Goal: Contribute content: Contribute content

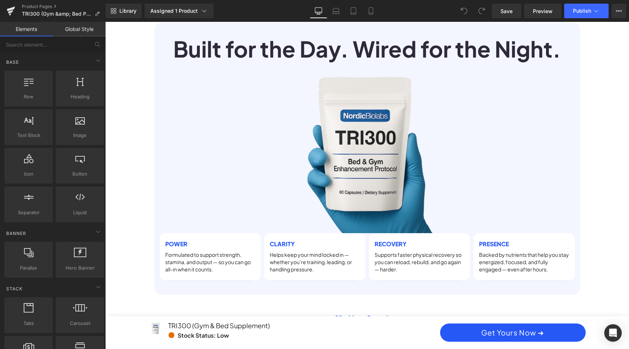
scroll to position [861, 0]
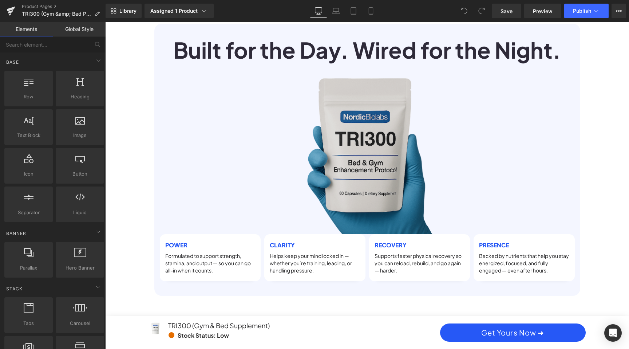
click at [382, 115] on img at bounding box center [367, 149] width 182 height 169
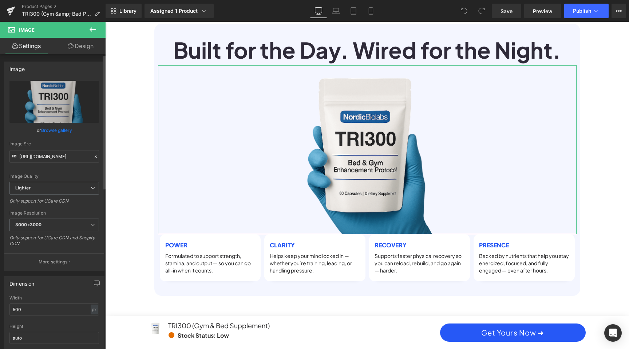
scroll to position [0, 414]
click at [53, 131] on link "Browse gallery" at bounding box center [56, 130] width 31 height 13
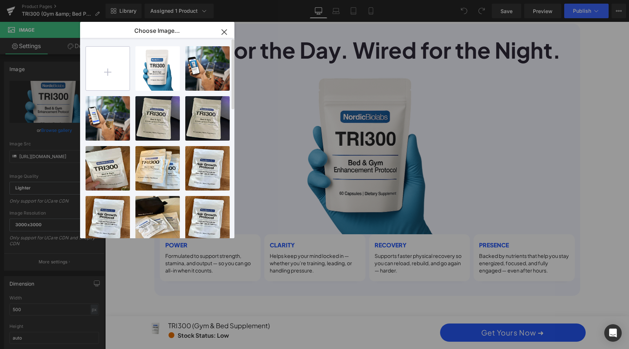
scroll to position [0, 0]
click at [117, 71] on input "file" at bounding box center [108, 69] width 44 height 44
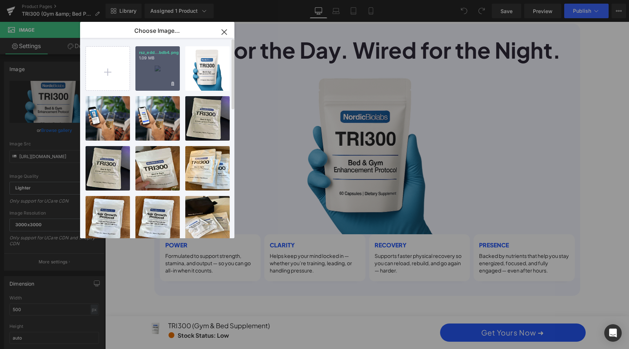
click at [162, 71] on div "rsz_edd...bdb4.png 1.09 MB" at bounding box center [157, 68] width 44 height 44
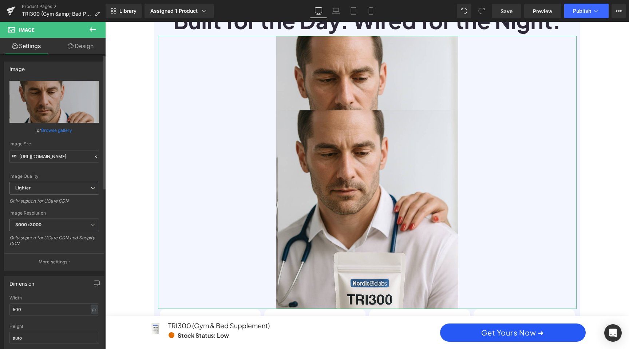
click at [60, 128] on link "Browse gallery" at bounding box center [56, 130] width 31 height 13
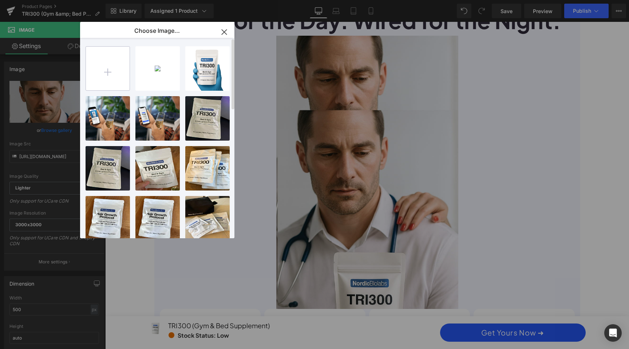
click at [126, 67] on input "file" at bounding box center [108, 69] width 44 height 44
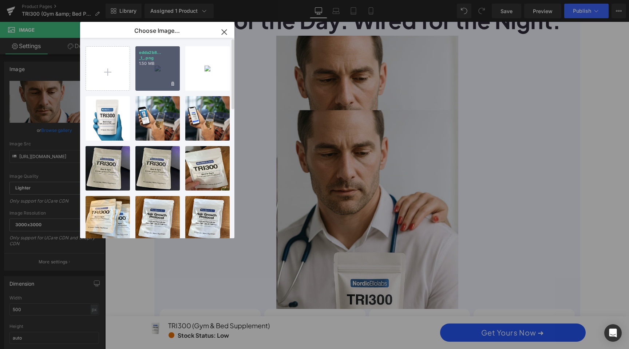
click at [168, 62] on div "edda2b8... _1_.png 1.50 MB" at bounding box center [157, 68] width 44 height 44
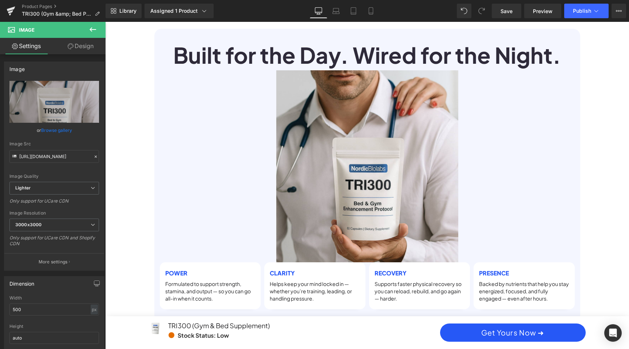
scroll to position [0, 829]
click at [51, 129] on link "Browse gallery" at bounding box center [56, 130] width 31 height 13
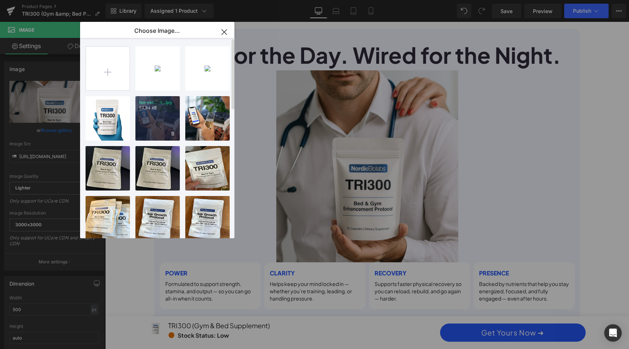
scroll to position [0, 0]
click at [223, 30] on icon "button" at bounding box center [224, 31] width 5 height 5
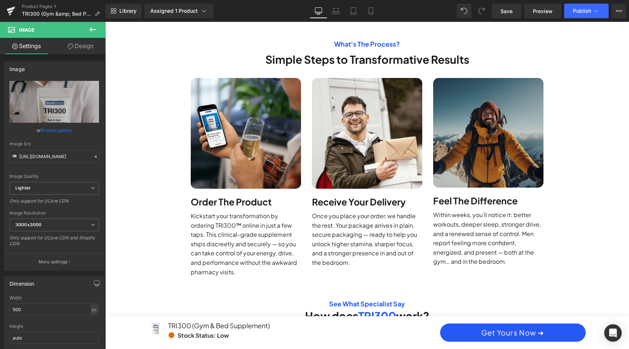
click at [496, 144] on img at bounding box center [488, 133] width 110 height 110
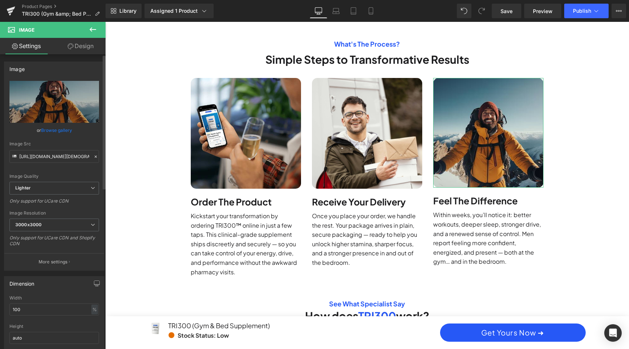
click at [49, 130] on link "Browse gallery" at bounding box center [56, 130] width 31 height 13
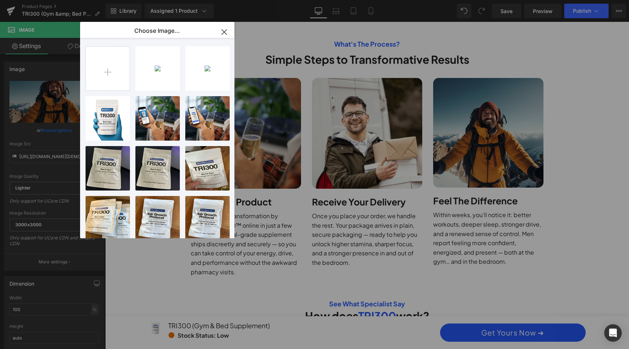
scroll to position [0, 829]
click at [106, 66] on input "file" at bounding box center [108, 69] width 44 height 44
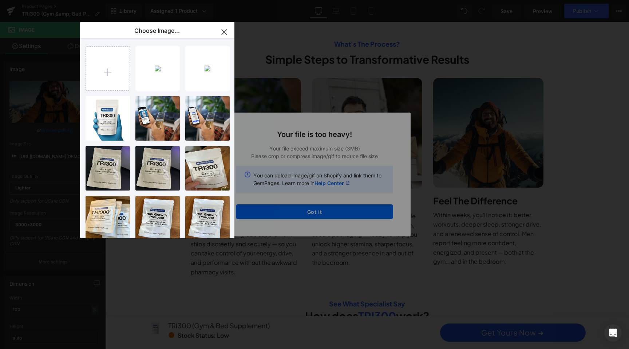
scroll to position [0, 414]
click at [285, 0] on div "Text Color Highlight Color #333333 Choose Image... Back to Library Insert edda2…" at bounding box center [314, 0] width 629 height 0
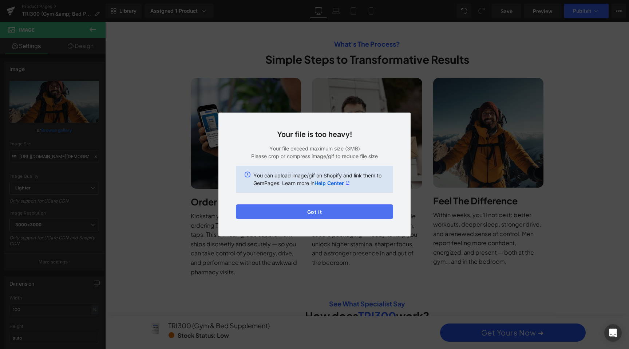
click at [347, 209] on button "Got it" at bounding box center [314, 211] width 157 height 15
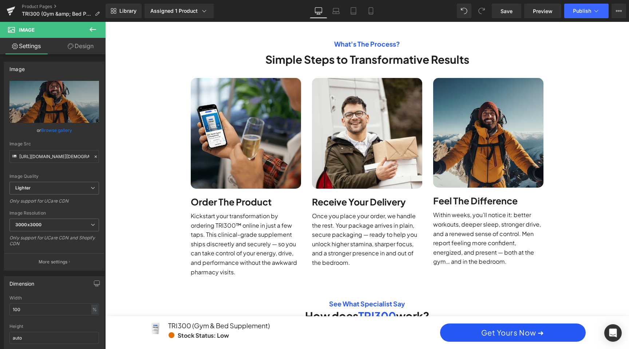
scroll to position [0, 829]
click at [46, 129] on link "Browse gallery" at bounding box center [56, 130] width 31 height 13
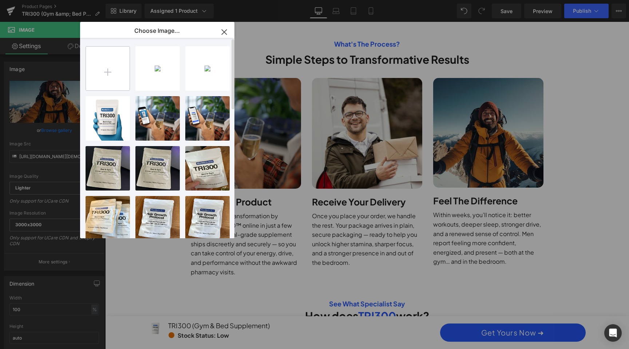
click at [110, 70] on input "file" at bounding box center [108, 69] width 44 height 44
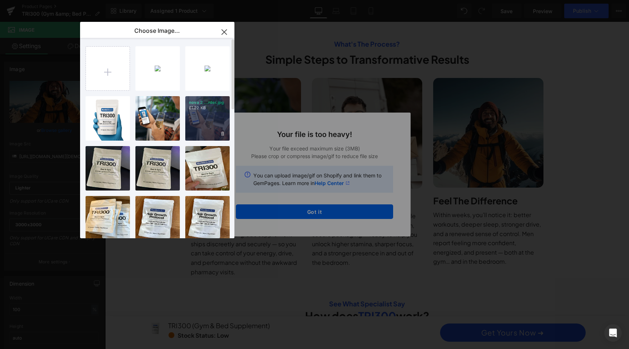
scroll to position [0, 0]
click at [95, 63] on input "file" at bounding box center [108, 69] width 44 height 44
type input "C:\fakepath\shutterstock_1610474089 (3).jpg"
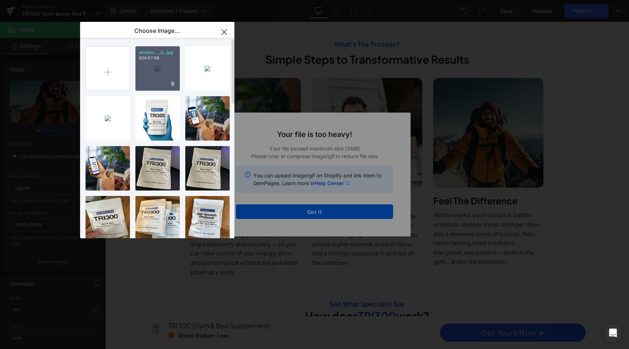
scroll to position [0, 0]
click at [163, 66] on div "shutter... _3_.jpg 929.67 KB" at bounding box center [157, 68] width 44 height 44
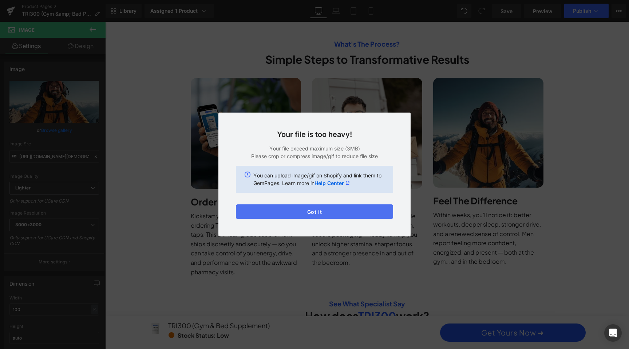
click at [340, 214] on button "Got it" at bounding box center [314, 211] width 157 height 15
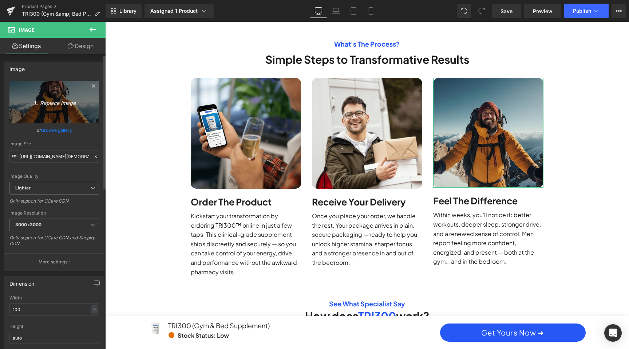
scroll to position [0, 414]
click at [56, 104] on icon "Replace Image" at bounding box center [54, 101] width 58 height 9
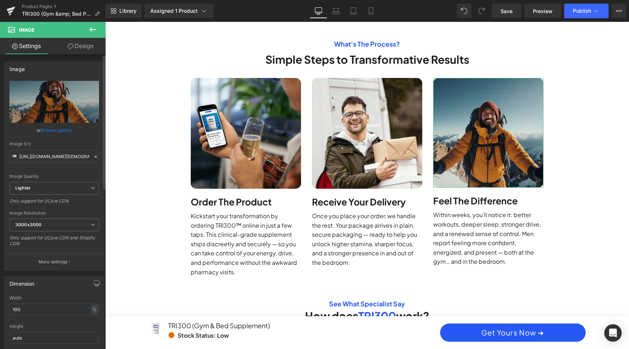
click at [53, 130] on link "Browse gallery" at bounding box center [56, 130] width 31 height 13
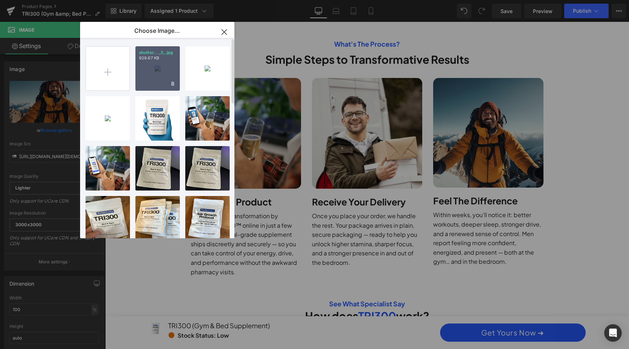
click at [159, 72] on div "shutter... _3_.jpg 929.67 KB" at bounding box center [157, 68] width 44 height 44
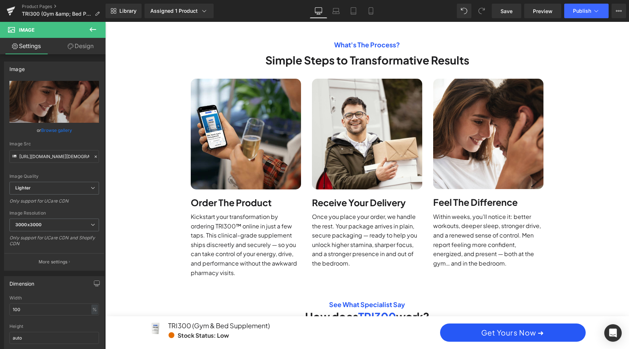
scroll to position [0, 0]
click at [471, 235] on span at bounding box center [469, 239] width 8 height 9
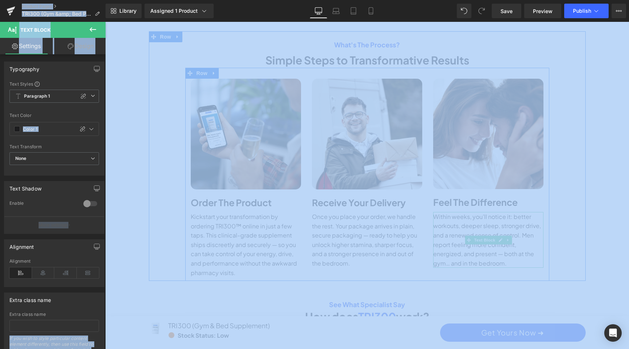
scroll to position [0, 414]
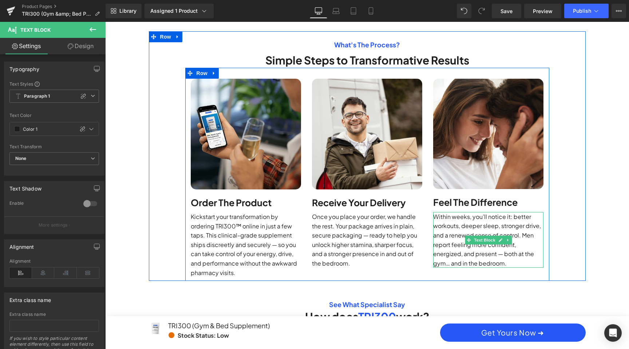
click at [451, 227] on p "Within weeks, you’ll notice it: better workouts, deeper sleep, stronger drive, …" at bounding box center [488, 240] width 110 height 56
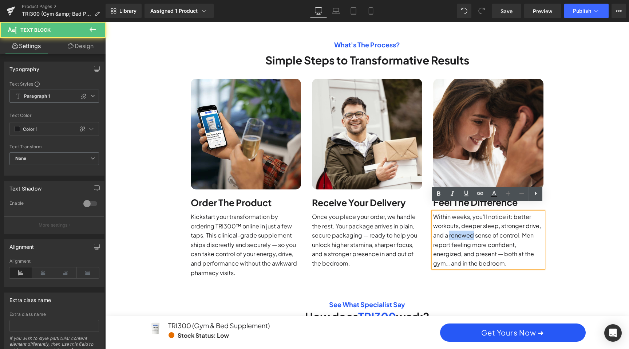
click at [451, 227] on p "Within weeks, you’ll notice it: better workouts, deeper sleep, stronger drive, …" at bounding box center [488, 240] width 110 height 56
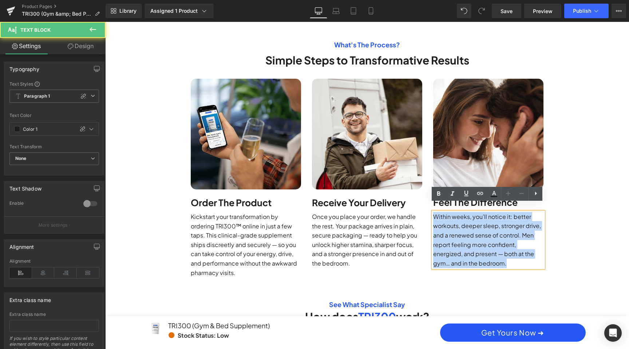
click at [451, 227] on p "Within weeks, you’ll notice it: better workouts, deeper sleep, stronger drive, …" at bounding box center [488, 240] width 110 height 56
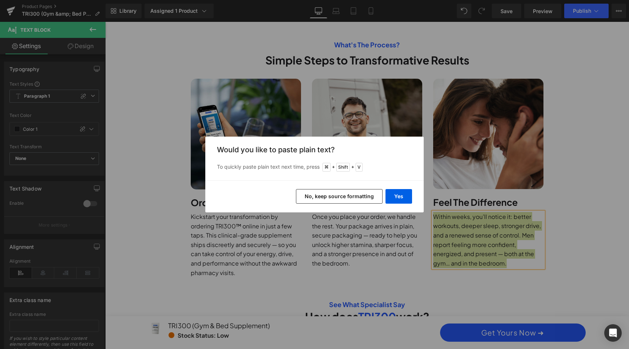
click at [359, 196] on button "No, keep source formatting" at bounding box center [339, 196] width 87 height 15
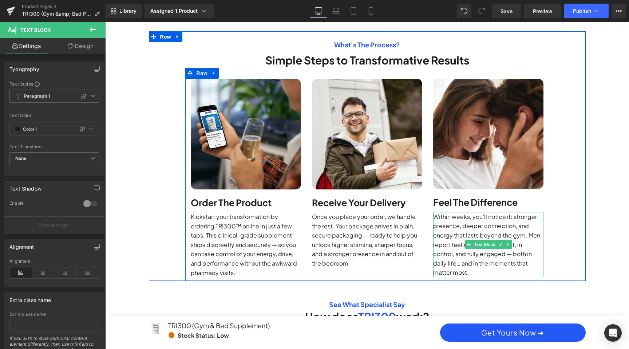
scroll to position [0, 0]
drag, startPoint x: 511, startPoint y: 245, endPoint x: 520, endPoint y: 248, distance: 9.7
click at [520, 248] on p "Within weeks, you’ll notice it: stronger presence, deeper connection, and energ…" at bounding box center [488, 244] width 110 height 65
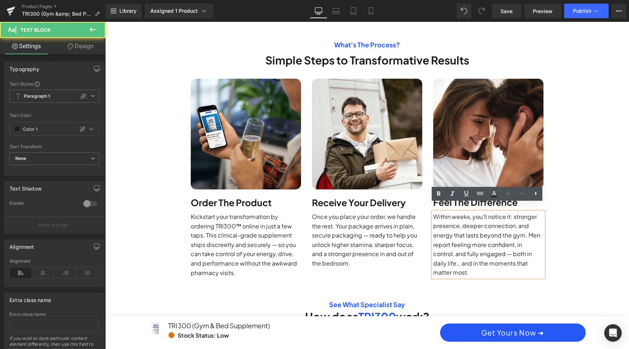
click at [509, 250] on p "Within weeks, you’ll notice it: stronger presence, deeper connection, and energ…" at bounding box center [488, 244] width 110 height 65
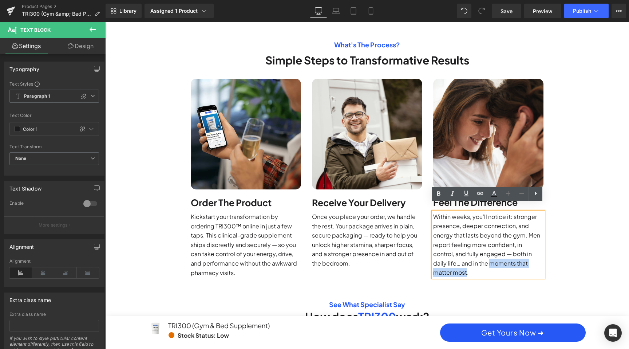
drag, startPoint x: 487, startPoint y: 253, endPoint x: 466, endPoint y: 264, distance: 23.9
click at [466, 264] on p "Within weeks, you’ll notice it: stronger presence, deeper connection, and energ…" at bounding box center [488, 244] width 110 height 65
click at [591, 249] on div "Sale Off (P) Image" at bounding box center [367, 207] width 524 height 4650
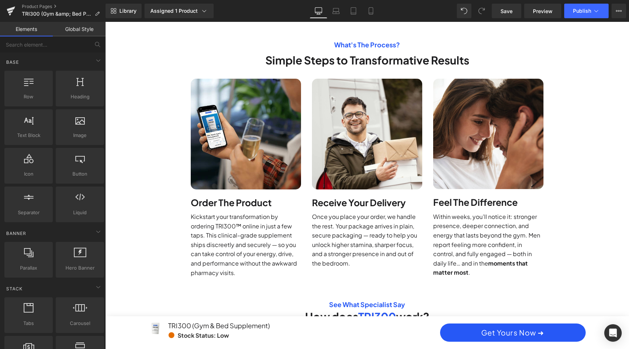
scroll to position [0, 0]
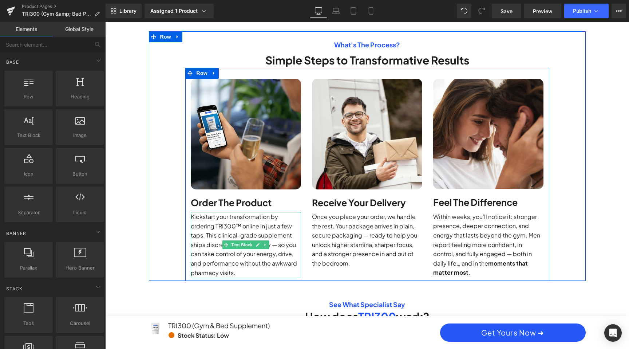
click at [217, 224] on p "Kickstart your transformation by ordering TRI300™ online in just a few taps. Th…" at bounding box center [246, 244] width 110 height 65
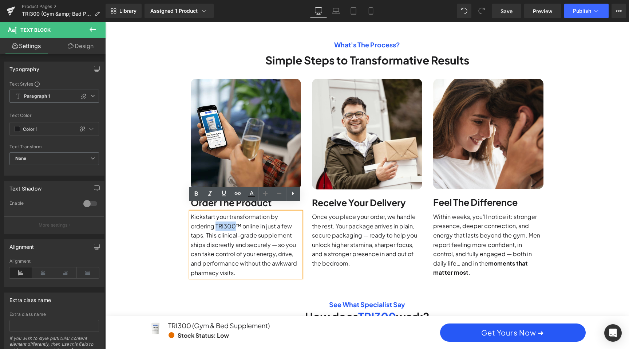
scroll to position [0, 414]
drag, startPoint x: 214, startPoint y: 217, endPoint x: 238, endPoint y: 214, distance: 24.2
click at [238, 214] on p "Kickstart your transformation by ordering TRI300™ online in just a few taps. Th…" at bounding box center [246, 244] width 110 height 65
click at [417, 232] on p "Once you place your order, we handle the rest. Your package arrives in plain, s…" at bounding box center [367, 240] width 110 height 56
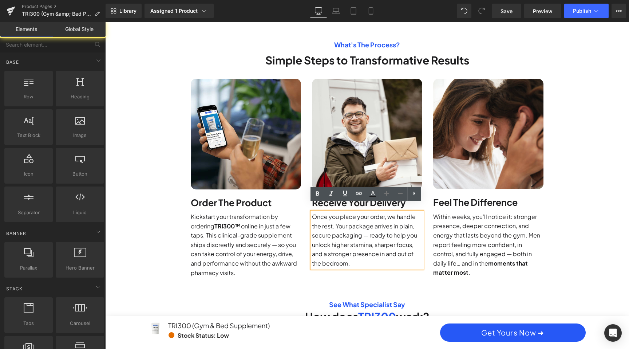
click at [626, 225] on div "Sale Off (P) Image" at bounding box center [367, 207] width 524 height 4650
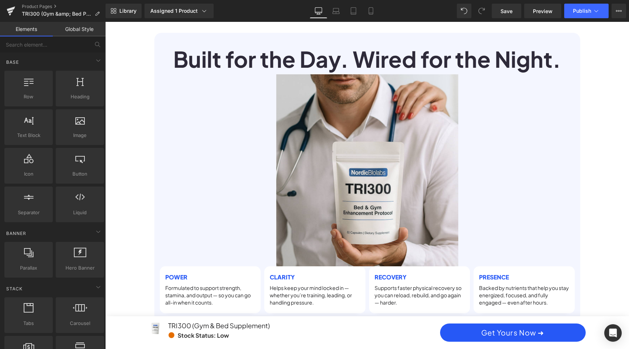
scroll to position [0, 829]
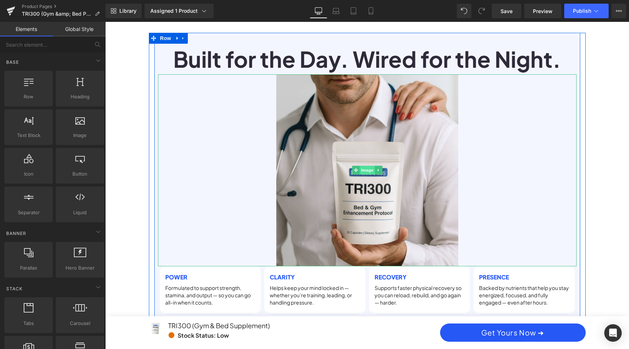
click at [361, 166] on span "Image" at bounding box center [367, 170] width 15 height 9
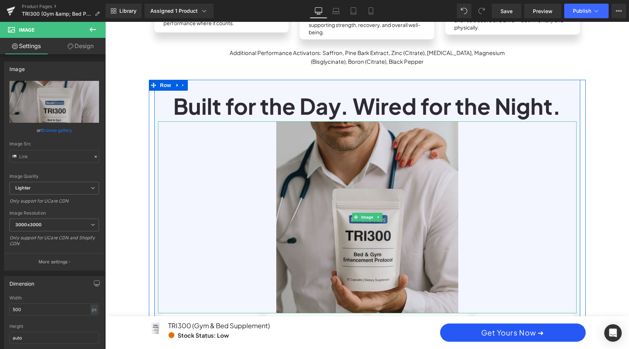
scroll to position [801, 0]
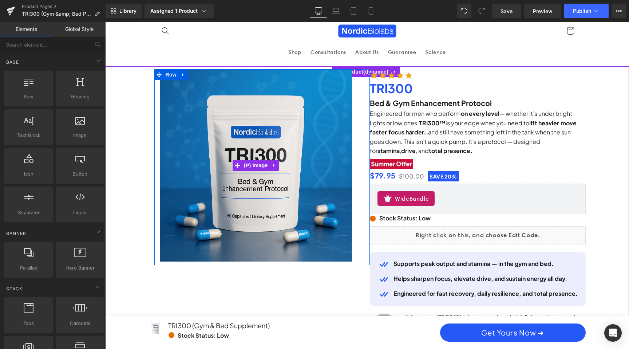
scroll to position [0, 0]
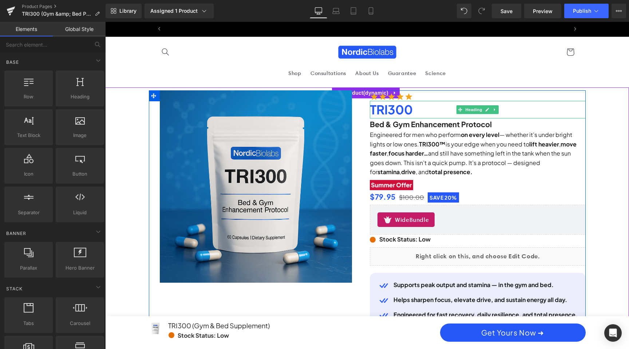
click at [395, 107] on span "TRI300" at bounding box center [391, 110] width 43 height 16
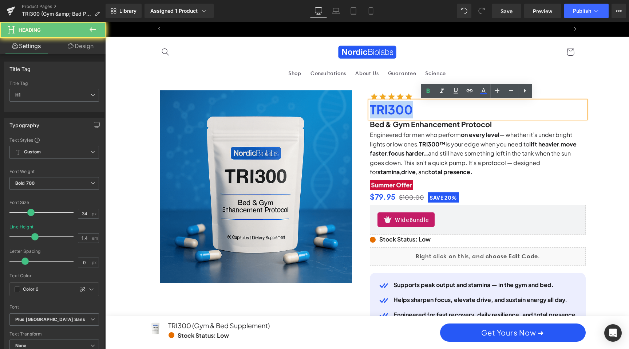
click at [395, 107] on span "TRI300" at bounding box center [391, 110] width 43 height 16
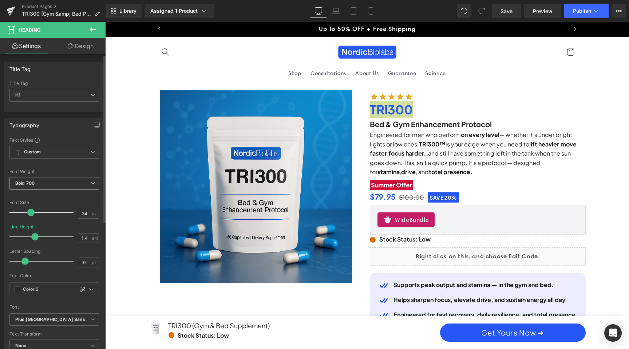
click at [43, 183] on span "Bold 700" at bounding box center [54, 183] width 90 height 13
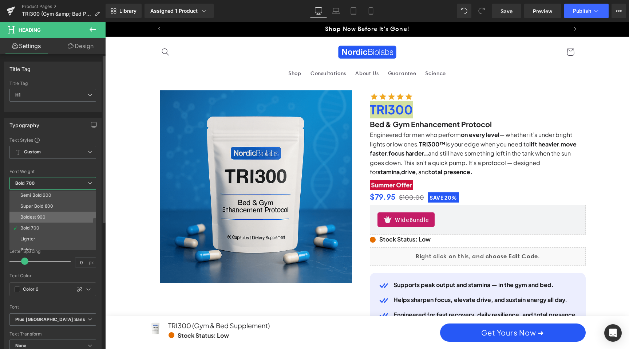
click at [58, 215] on li "Boldest 900" at bounding box center [54, 216] width 90 height 11
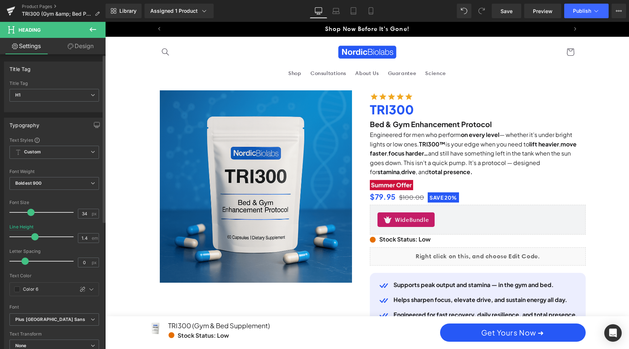
click at [60, 172] on div "Font Weight" at bounding box center [54, 171] width 90 height 5
click at [62, 182] on span "Boldest 900" at bounding box center [54, 183] width 90 height 13
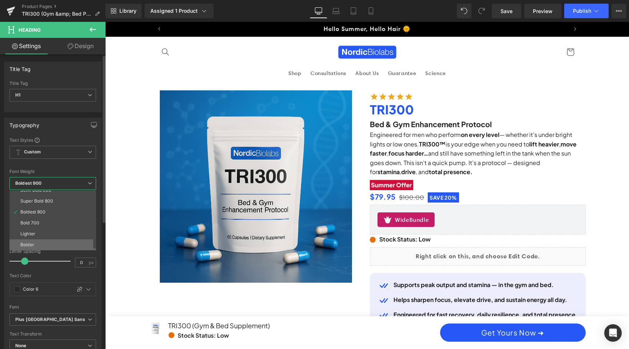
click at [57, 241] on li "Bolder" at bounding box center [54, 244] width 90 height 11
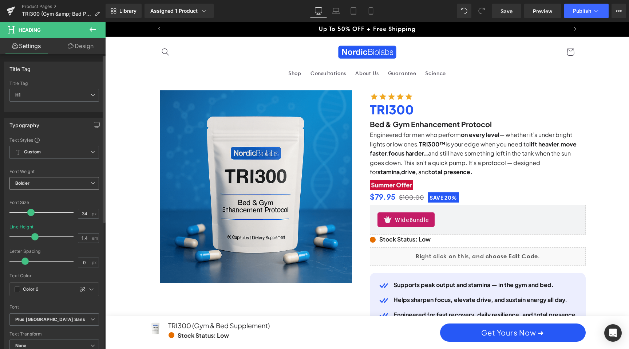
click at [56, 181] on span "Bolder" at bounding box center [54, 183] width 90 height 13
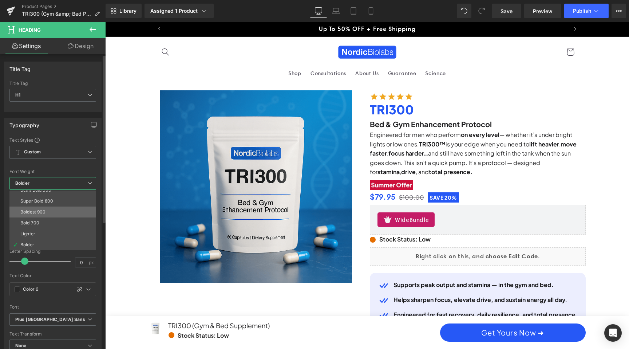
click at [56, 209] on li "Boldest 900" at bounding box center [54, 211] width 90 height 11
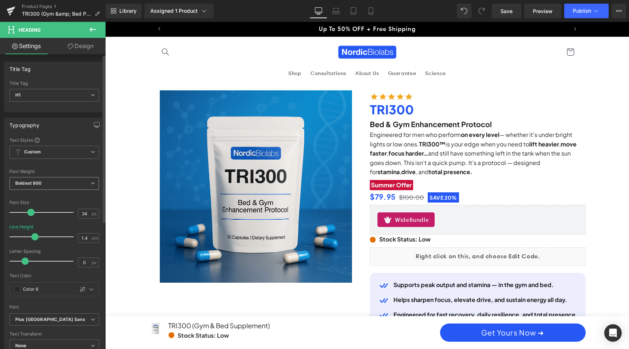
click at [59, 182] on span "Boldest 900" at bounding box center [54, 183] width 90 height 13
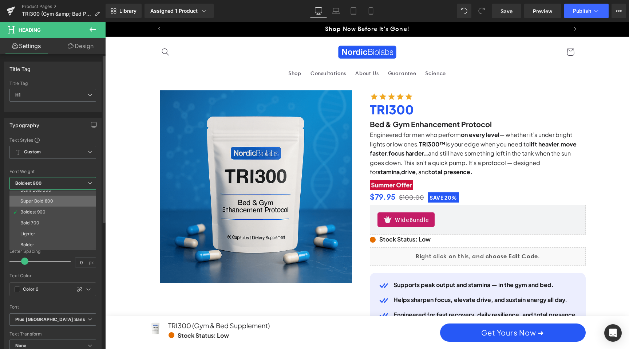
click at [58, 200] on li "Super Bold 800" at bounding box center [54, 200] width 90 height 11
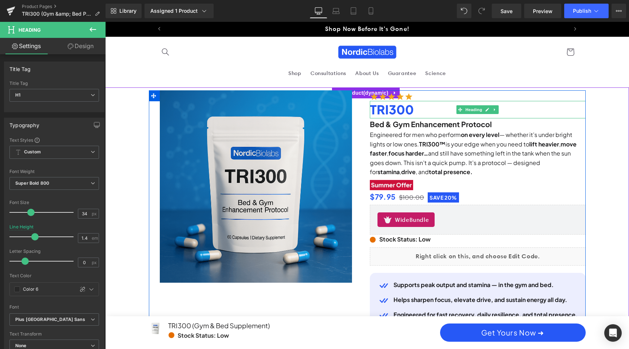
click at [407, 111] on span "TRI300" at bounding box center [392, 110] width 44 height 16
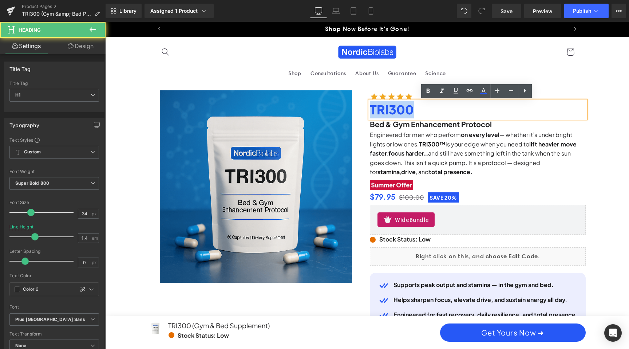
click at [407, 111] on span "TRI300" at bounding box center [392, 110] width 44 height 16
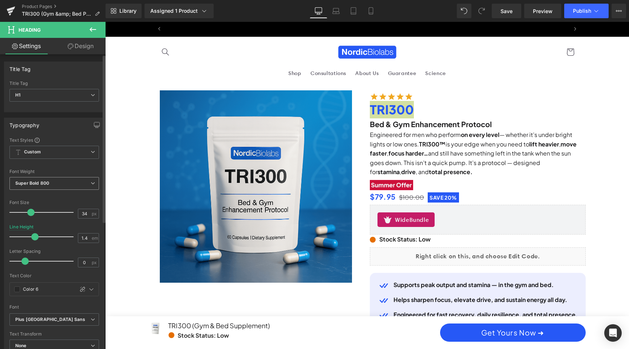
click at [75, 188] on span "Super Bold 800" at bounding box center [54, 183] width 90 height 13
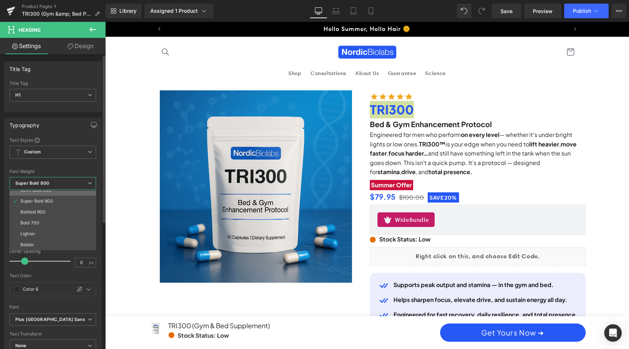
click at [69, 191] on li "Semi Bold 600" at bounding box center [54, 190] width 90 height 11
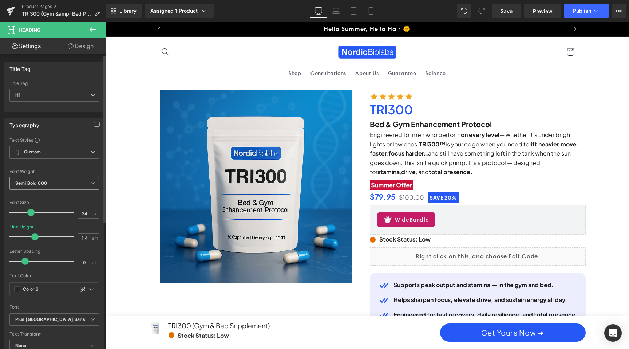
click at [68, 183] on span "Semi Bold 600" at bounding box center [54, 183] width 90 height 13
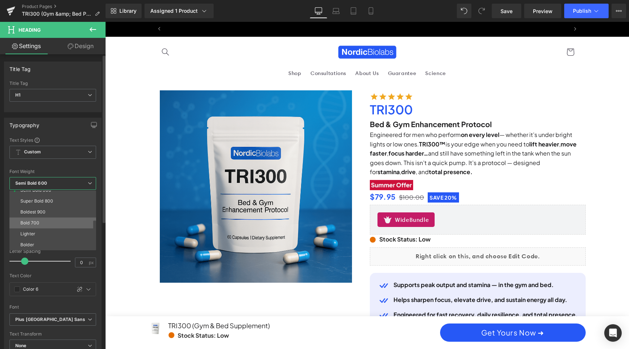
click at [64, 223] on li "Bold 700" at bounding box center [54, 222] width 90 height 11
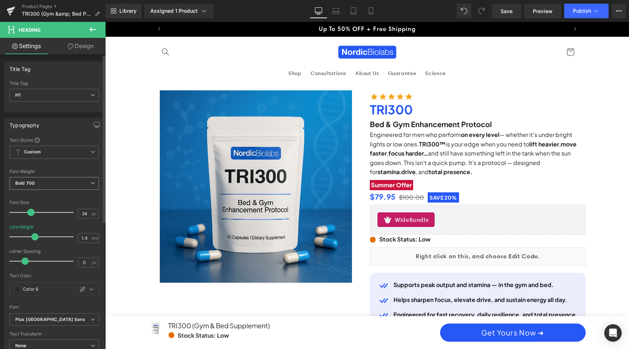
click at [74, 179] on span "Bold 700" at bounding box center [54, 183] width 90 height 13
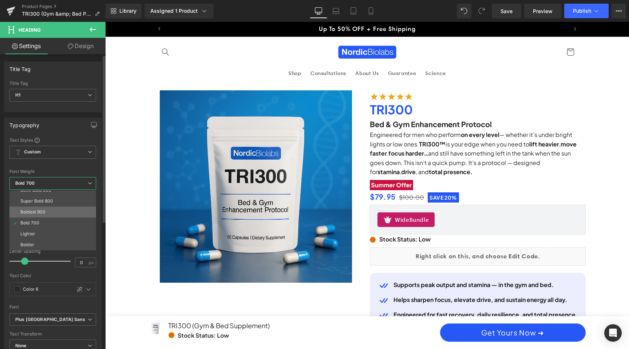
click at [67, 209] on li "Boldest 900" at bounding box center [54, 211] width 90 height 11
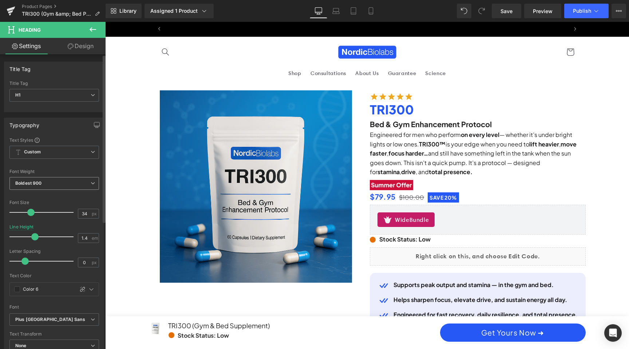
scroll to position [0, 829]
click at [69, 185] on span "Boldest 900" at bounding box center [54, 183] width 90 height 13
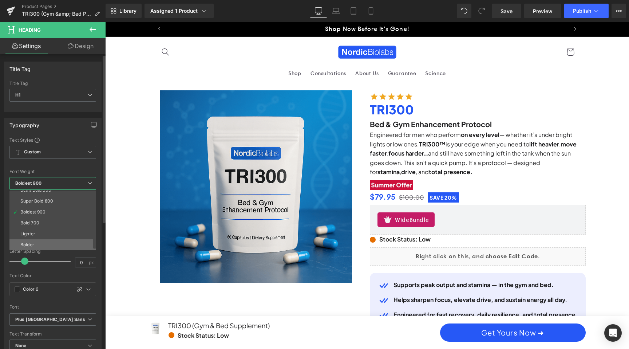
click at [66, 239] on li "Bolder" at bounding box center [54, 244] width 90 height 11
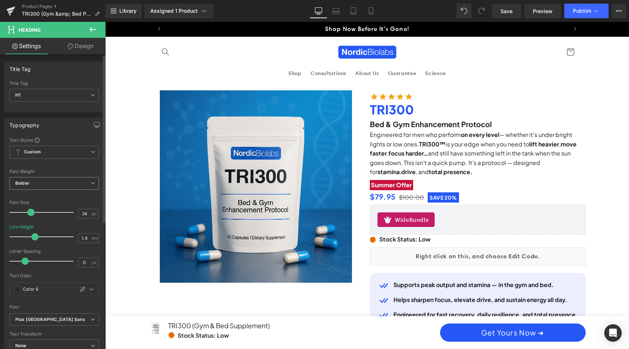
click at [63, 182] on span "Bolder" at bounding box center [54, 183] width 90 height 13
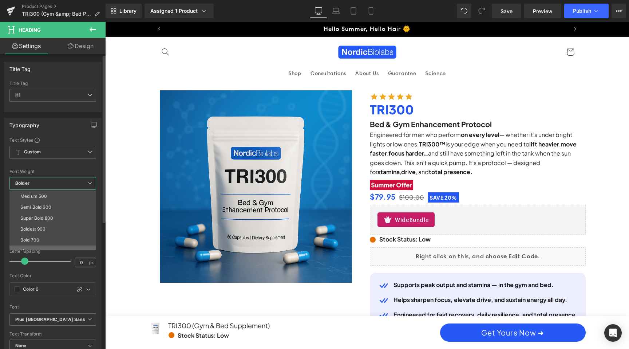
scroll to position [40, 0]
click at [62, 234] on li "Boldest 900" at bounding box center [54, 232] width 90 height 11
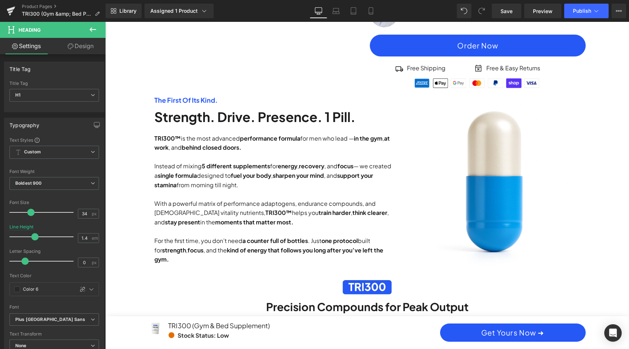
scroll to position [0, 0]
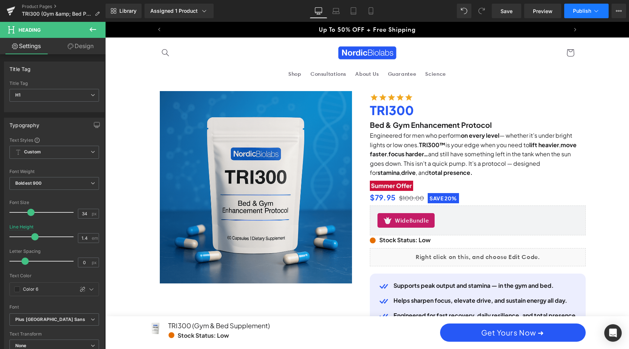
click at [578, 11] on span "Publish" at bounding box center [582, 11] width 18 height 6
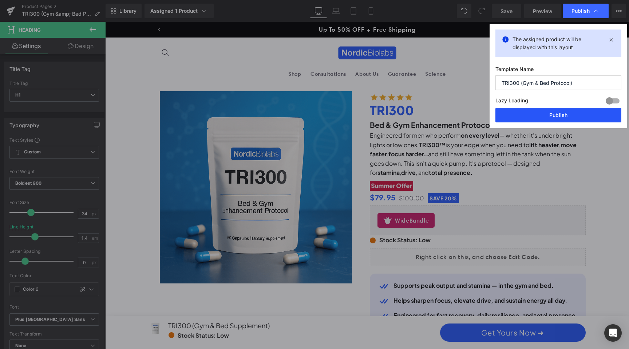
click at [581, 116] on button "Publish" at bounding box center [558, 115] width 126 height 15
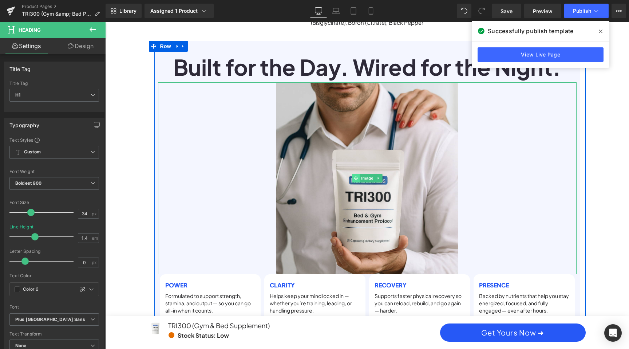
click at [354, 176] on icon at bounding box center [356, 178] width 4 height 4
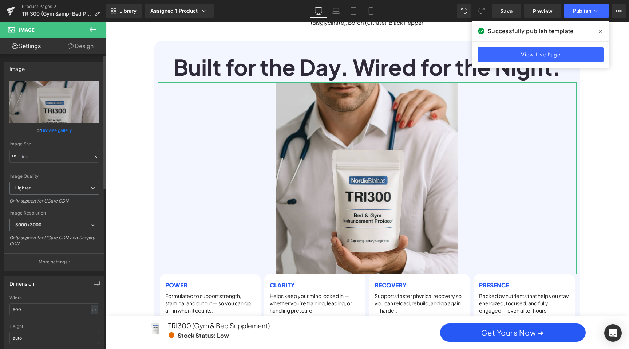
scroll to position [0, 414]
click at [56, 130] on link "Browse gallery" at bounding box center [56, 130] width 31 height 13
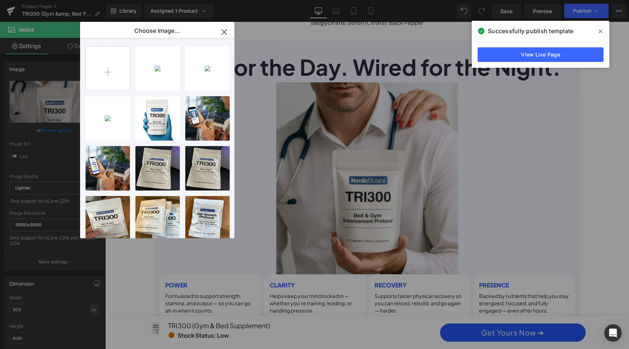
scroll to position [0, 829]
click at [226, 30] on icon "button" at bounding box center [224, 31] width 5 height 5
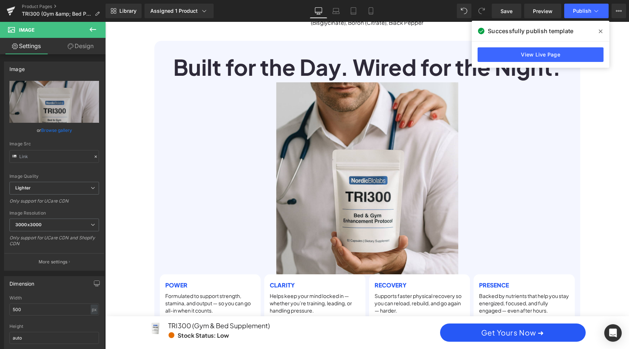
click at [601, 32] on icon at bounding box center [601, 31] width 4 height 6
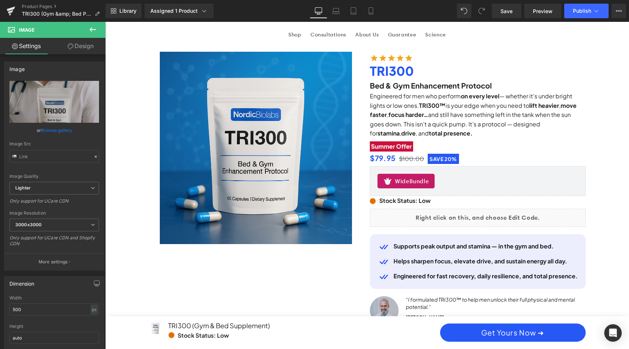
click at [421, 110] on p "Engineered for men who perform on every level — whether it’s under bright light…" at bounding box center [478, 114] width 216 height 47
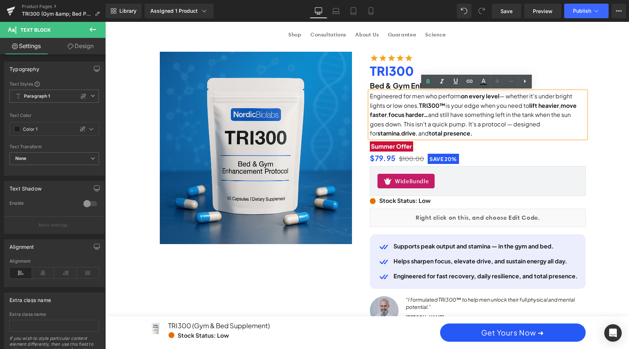
scroll to position [0, 414]
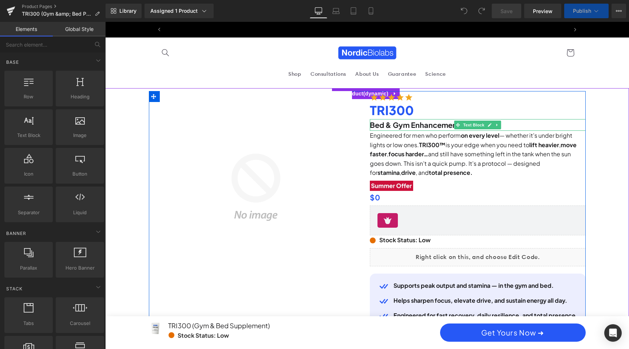
scroll to position [0, 414]
click at [411, 145] on p "Engineered for men who perform on every level — whether it’s under bright light…" at bounding box center [478, 154] width 216 height 47
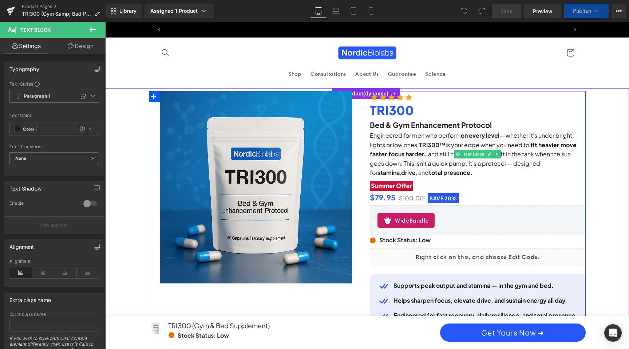
click at [427, 160] on p "Engineered for men who perform on every level — whether it’s under bright light…" at bounding box center [478, 154] width 216 height 47
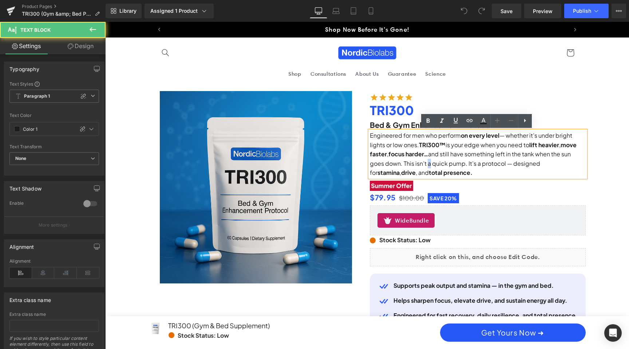
click at [427, 160] on p "Engineered for men who perform on every level — whether it’s under bright light…" at bounding box center [478, 154] width 216 height 47
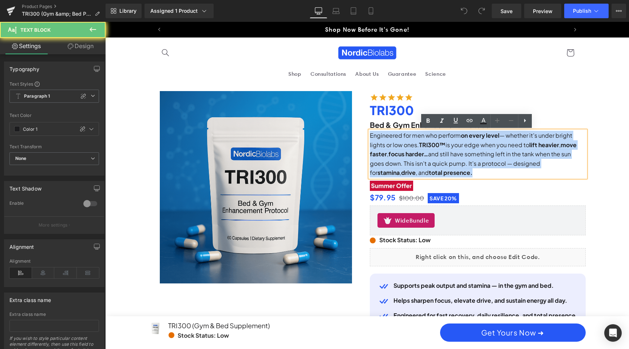
click at [427, 160] on p "Engineered for men who perform on every level — whether it’s under bright light…" at bounding box center [478, 154] width 216 height 47
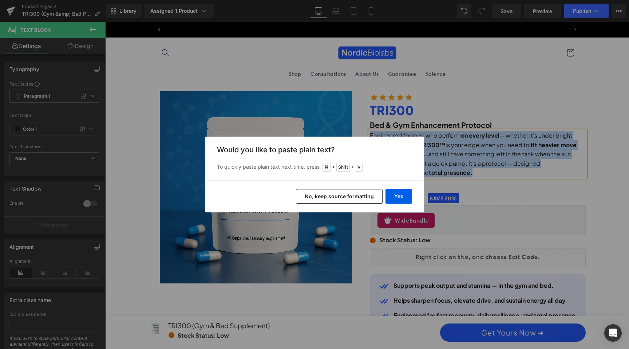
scroll to position [0, 0]
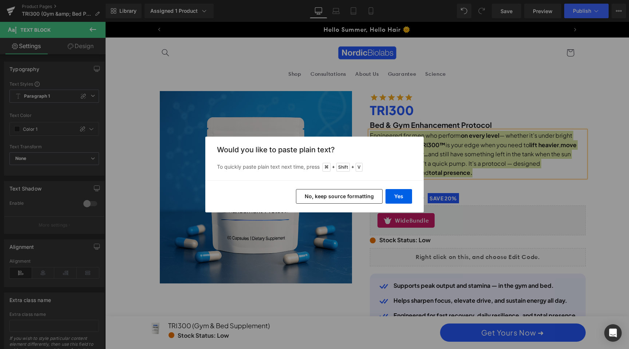
click at [356, 196] on button "No, keep source formatting" at bounding box center [339, 196] width 87 height 15
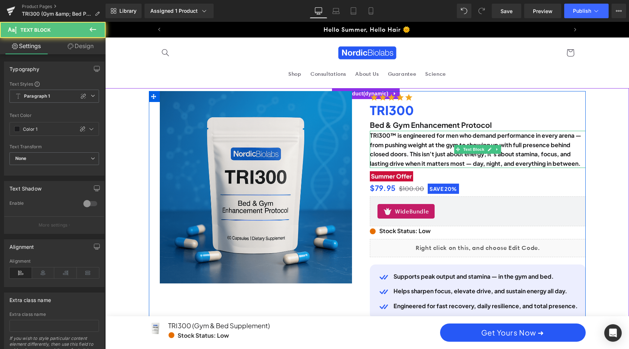
click at [420, 147] on b "TRI300™ is engineered for men who demand performance in every arena — from push…" at bounding box center [475, 149] width 211 height 36
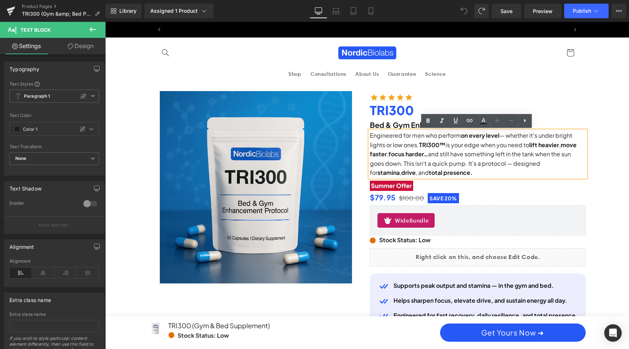
scroll to position [0, 829]
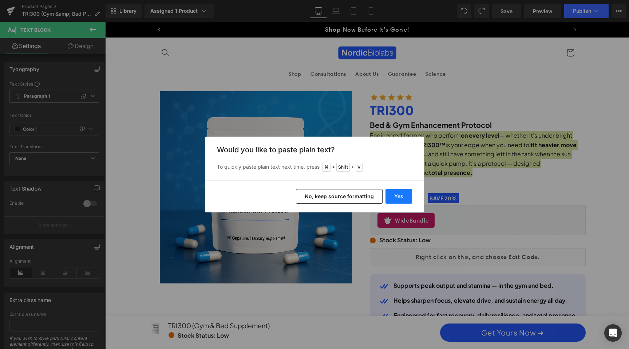
click at [404, 198] on button "Yes" at bounding box center [398, 196] width 27 height 15
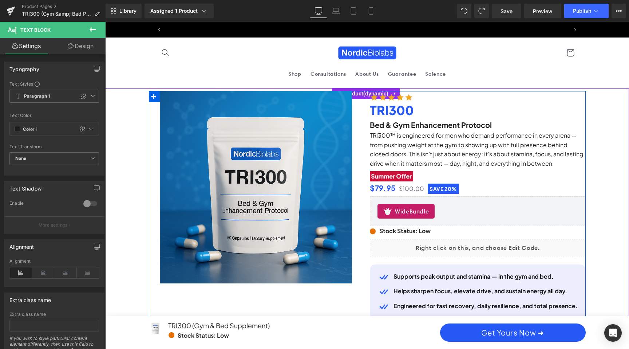
scroll to position [0, 0]
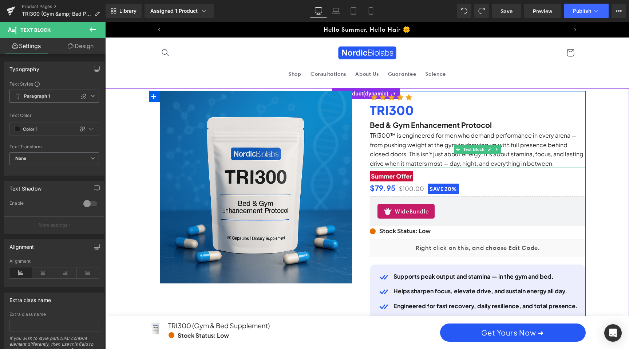
click at [538, 156] on p "TRI300™ is engineered for men who demand performance in every arena — from push…" at bounding box center [478, 149] width 216 height 37
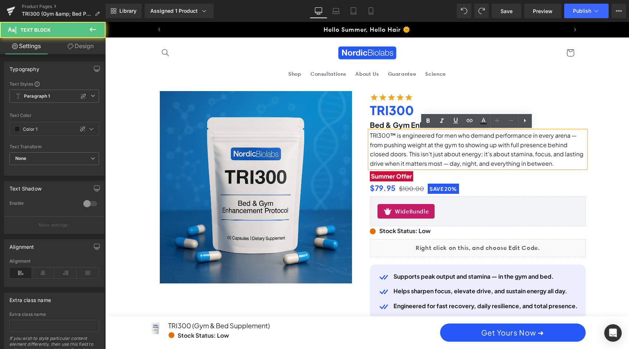
click at [547, 162] on p "TRI300™ is engineered for men who demand performance in every arena — from push…" at bounding box center [478, 149] width 216 height 37
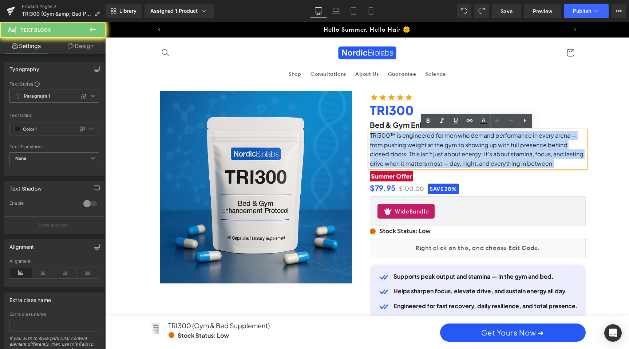
click at [547, 162] on p "TRI300™ is engineered for men who demand performance in every arena — from push…" at bounding box center [478, 149] width 216 height 37
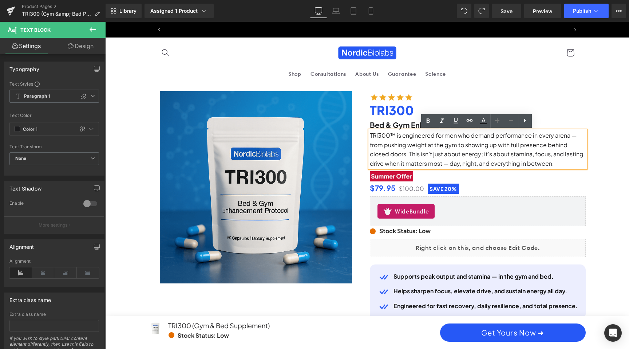
click at [559, 158] on p "TRI300™ is engineered for men who demand performance in every arena — from push…" at bounding box center [478, 149] width 216 height 37
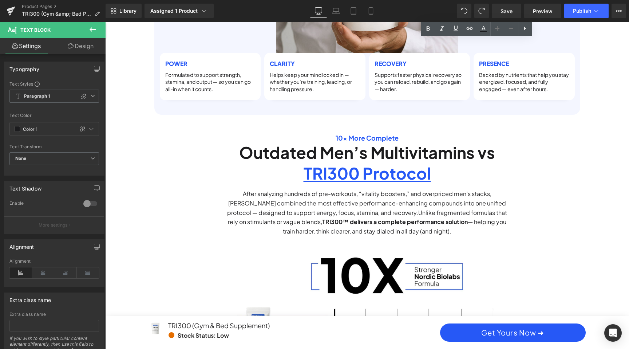
scroll to position [1061, 0]
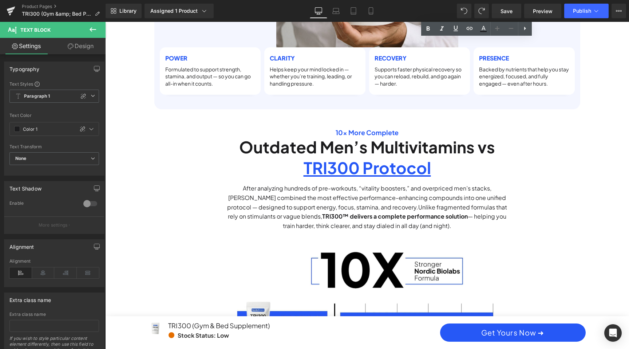
click at [404, 160] on u "TRI300 Protocol" at bounding box center [367, 167] width 127 height 20
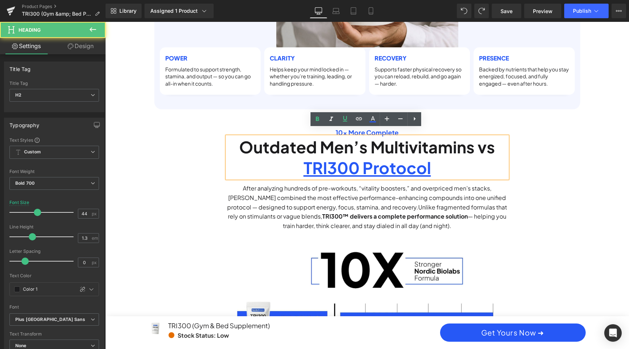
scroll to position [0, 414]
click at [354, 162] on u "TRI300 Protocol" at bounding box center [367, 167] width 127 height 20
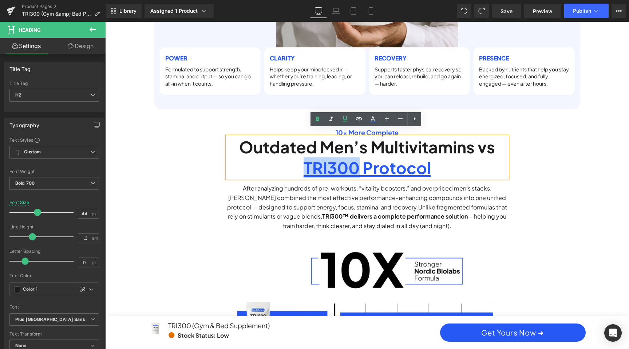
drag, startPoint x: 357, startPoint y: 162, endPoint x: 304, endPoint y: 161, distance: 52.8
click at [304, 161] on u "TRI300 Protocol" at bounding box center [367, 167] width 127 height 20
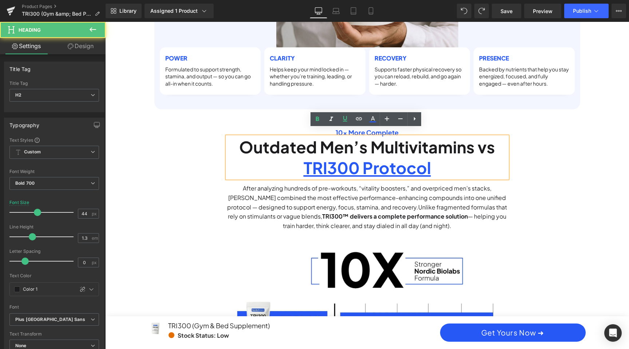
click at [494, 157] on h2 "TRI300 Protocol" at bounding box center [367, 167] width 280 height 21
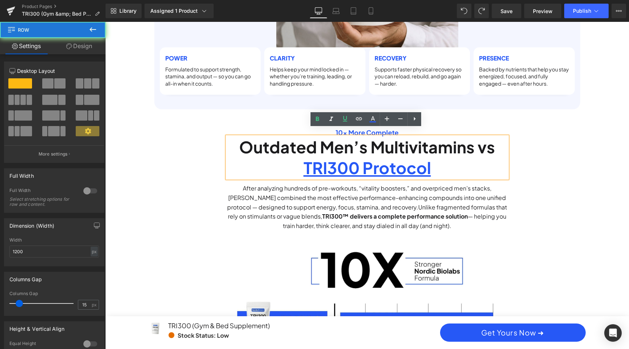
click at [577, 176] on div "10x More Complete Heading Outdated Men’s Multivitamins vs TRI300 Protocol Headi…" at bounding box center [367, 250] width 437 height 280
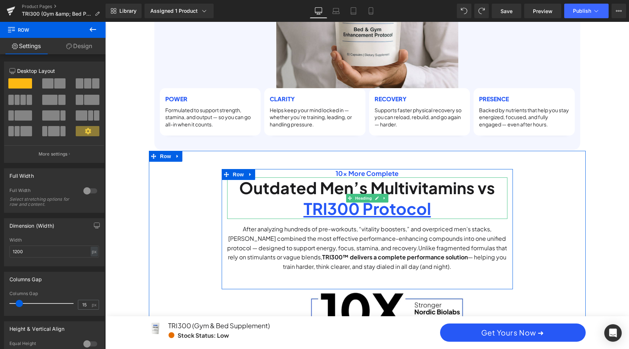
scroll to position [0, 0]
click at [394, 206] on u "TRI300 Protocol" at bounding box center [367, 208] width 127 height 20
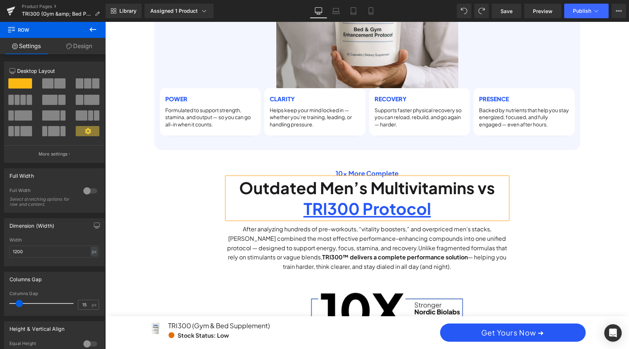
click at [394, 206] on u "TRI300 Protocol" at bounding box center [367, 208] width 127 height 20
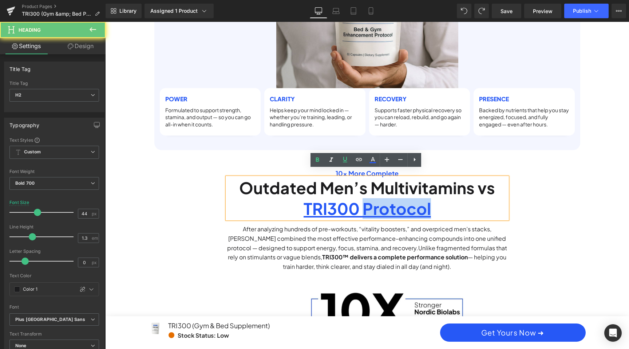
click at [394, 206] on u "TRI300 Protocol" at bounding box center [367, 208] width 127 height 20
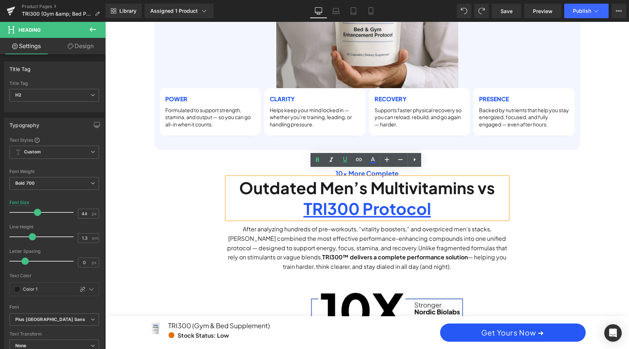
scroll to position [0, 414]
click at [339, 203] on u "TRI300 Protocol" at bounding box center [367, 208] width 127 height 20
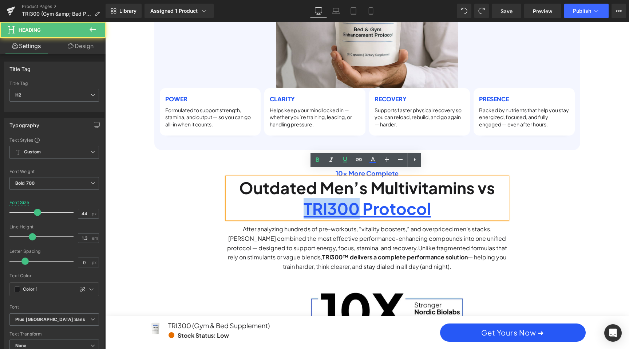
click at [339, 203] on u "TRI300 Protocol" at bounding box center [367, 208] width 127 height 20
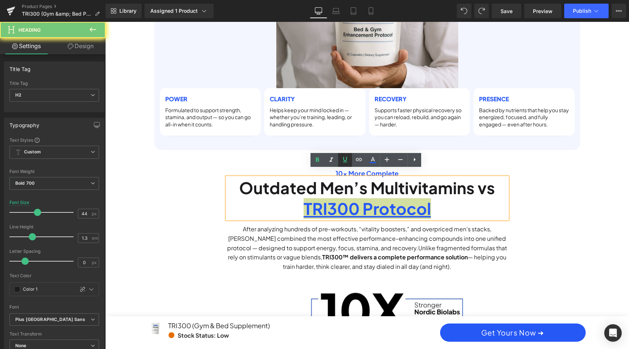
click at [345, 159] on icon at bounding box center [345, 159] width 9 height 9
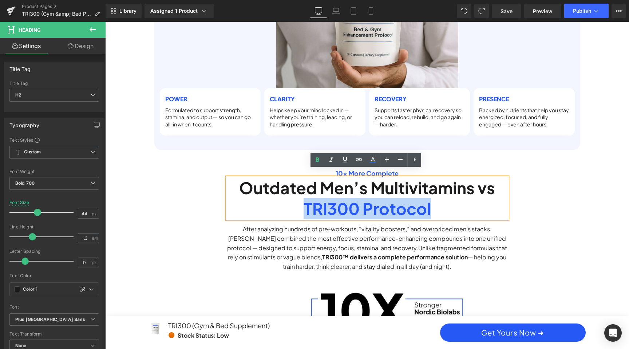
click at [531, 205] on div "10x More Complete Heading Outdated Men’s Multivitamins vs TRI300 Protocol Headi…" at bounding box center [367, 296] width 364 height 255
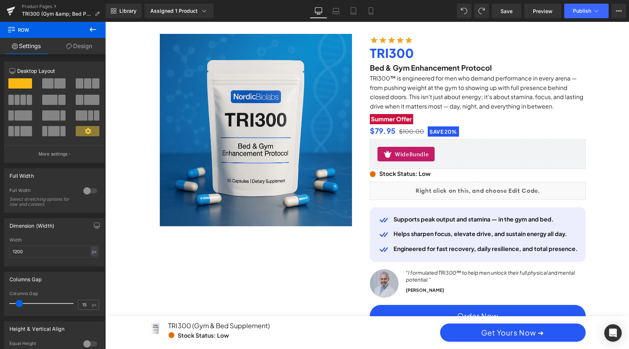
scroll to position [0, 0]
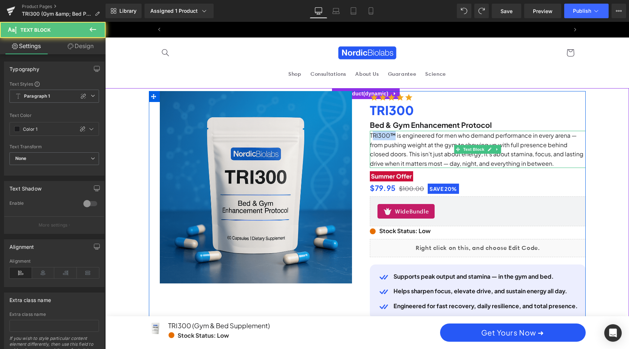
drag, startPoint x: 394, startPoint y: 134, endPoint x: 372, endPoint y: 134, distance: 21.5
click at [372, 134] on p "TRI300™ is engineered for men who demand performance in every arena — from push…" at bounding box center [478, 149] width 216 height 37
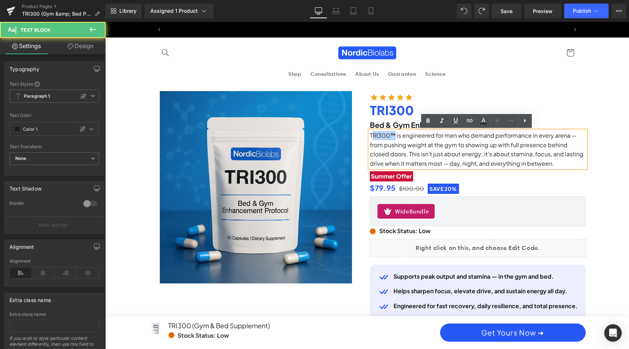
scroll to position [0, 414]
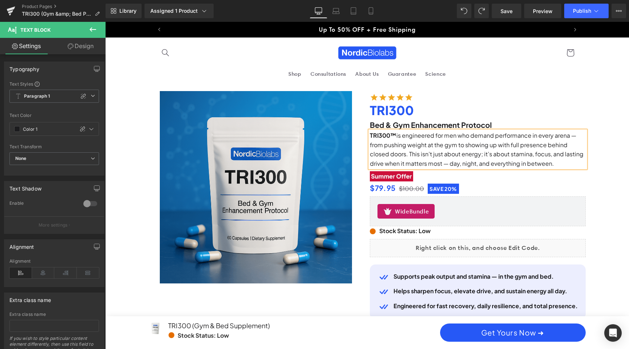
click at [453, 155] on p "TRI300™ is engineered for men who demand performance in every arena — from push…" at bounding box center [478, 149] width 216 height 37
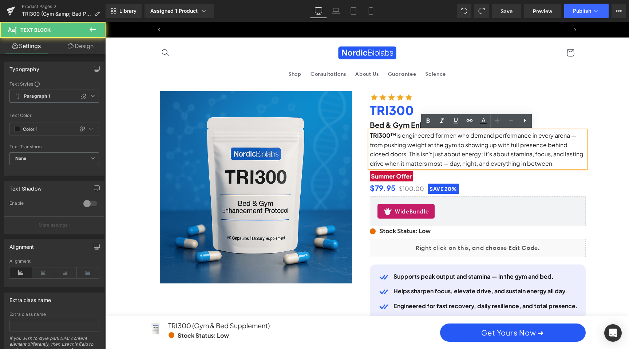
scroll to position [0, 829]
click at [500, 135] on p "TRI300™ is engineered for men who demand performance in every arena — from push…" at bounding box center [478, 149] width 216 height 37
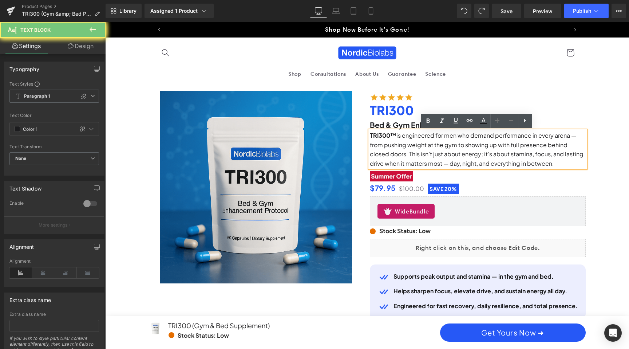
click at [505, 135] on p "TRI300™ is engineered for men who demand performance in every arena — from push…" at bounding box center [478, 149] width 216 height 37
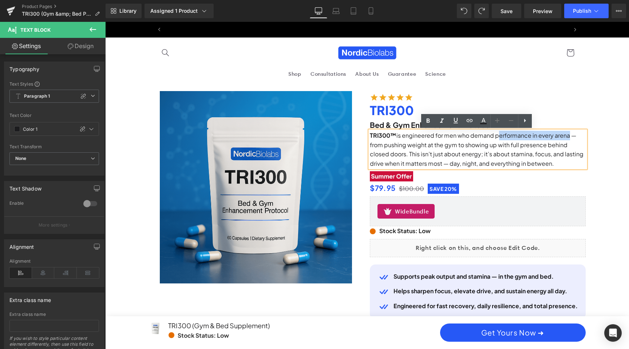
scroll to position [0, 0]
drag, startPoint x: 495, startPoint y: 135, endPoint x: 566, endPoint y: 134, distance: 71.7
click at [566, 134] on p "TRI300™ is engineered for men who demand performance in every arena — from push…" at bounding box center [478, 149] width 216 height 37
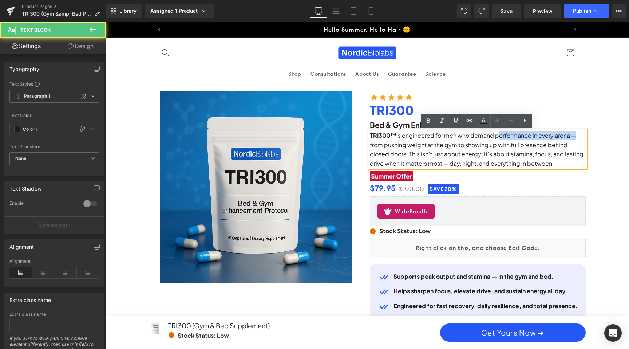
drag, startPoint x: 569, startPoint y: 134, endPoint x: 495, endPoint y: 134, distance: 73.9
click at [495, 134] on p "TRI300™ is engineered for men who demand performance in every arena — from push…" at bounding box center [478, 149] width 216 height 37
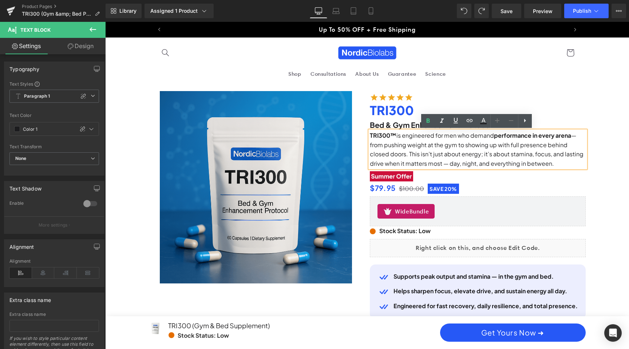
click at [448, 154] on p "TRI300™ is engineered for men who demand performance in every arena — from push…" at bounding box center [478, 149] width 216 height 37
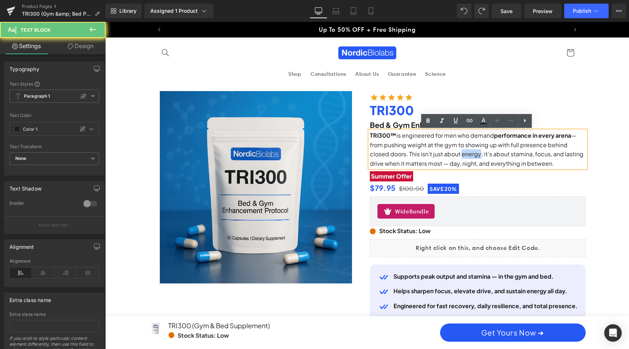
click at [448, 154] on p "TRI300™ is engineered for men who demand performance in every arena — from push…" at bounding box center [478, 149] width 216 height 37
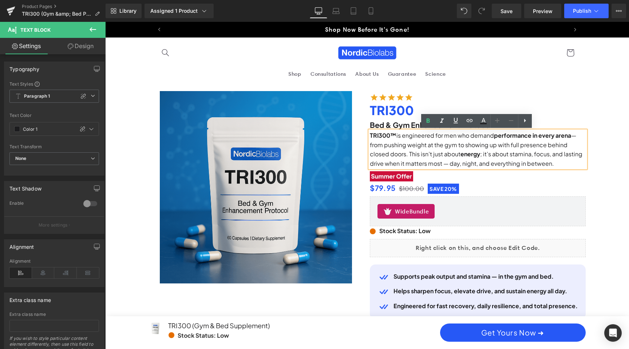
click at [495, 153] on p "TRI300™ is engineered for men who demand performance in every arena — from push…" at bounding box center [478, 149] width 216 height 37
click at [523, 153] on p "TRI300™ is engineered for men who demand performance in every arena — from push…" at bounding box center [478, 149] width 216 height 37
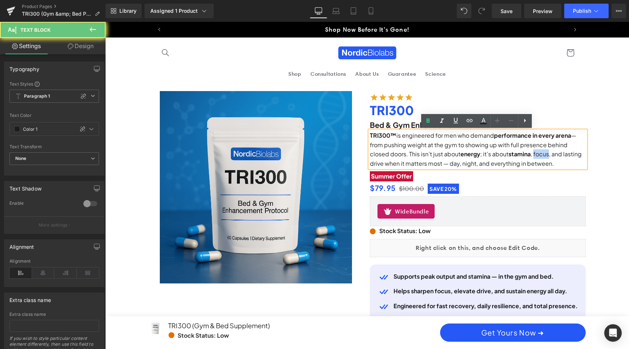
click at [523, 153] on p "TRI300™ is engineered for men who demand performance in every arena — from push…" at bounding box center [478, 149] width 216 height 37
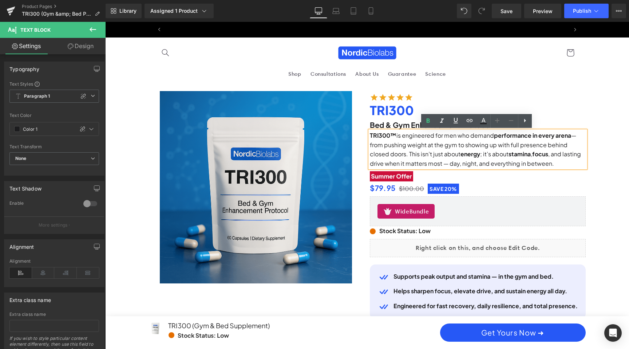
scroll to position [0, 0]
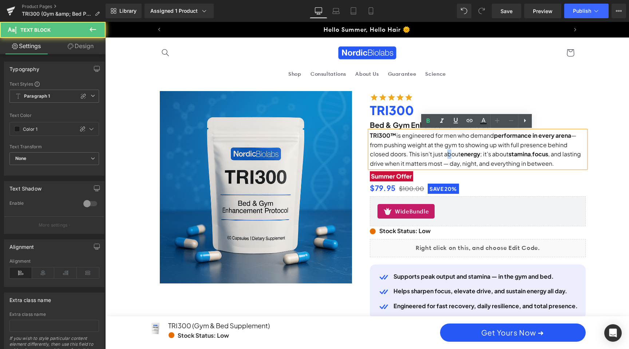
click at [428, 155] on p "TRI300™ is engineered for men who demand performance in every arena — from push…" at bounding box center [478, 149] width 216 height 37
click at [469, 155] on p "TRI300™ is engineered for men who demand performance in every arena — from push…" at bounding box center [478, 149] width 216 height 37
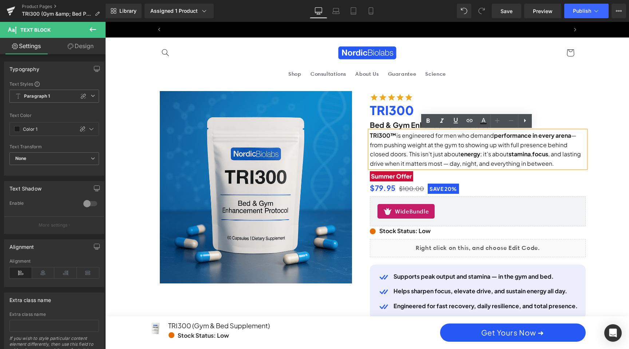
scroll to position [0, 414]
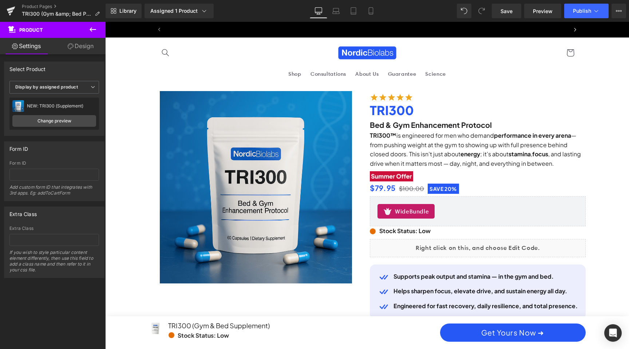
scroll to position [0, 829]
click at [574, 12] on span "Publish" at bounding box center [582, 11] width 18 height 6
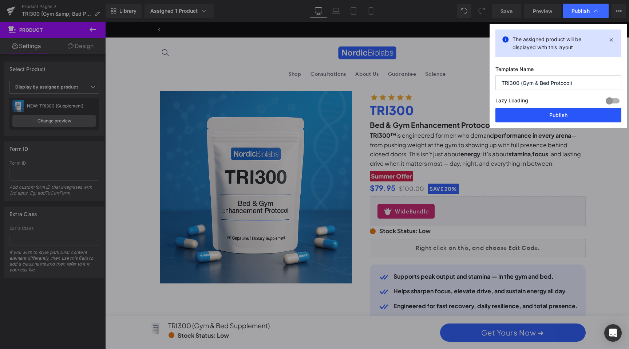
scroll to position [0, 0]
click at [537, 118] on button "Publish" at bounding box center [558, 115] width 126 height 15
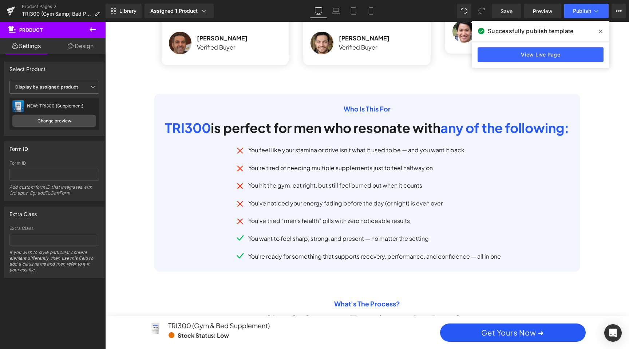
scroll to position [0, 829]
